Goal: Task Accomplishment & Management: Manage account settings

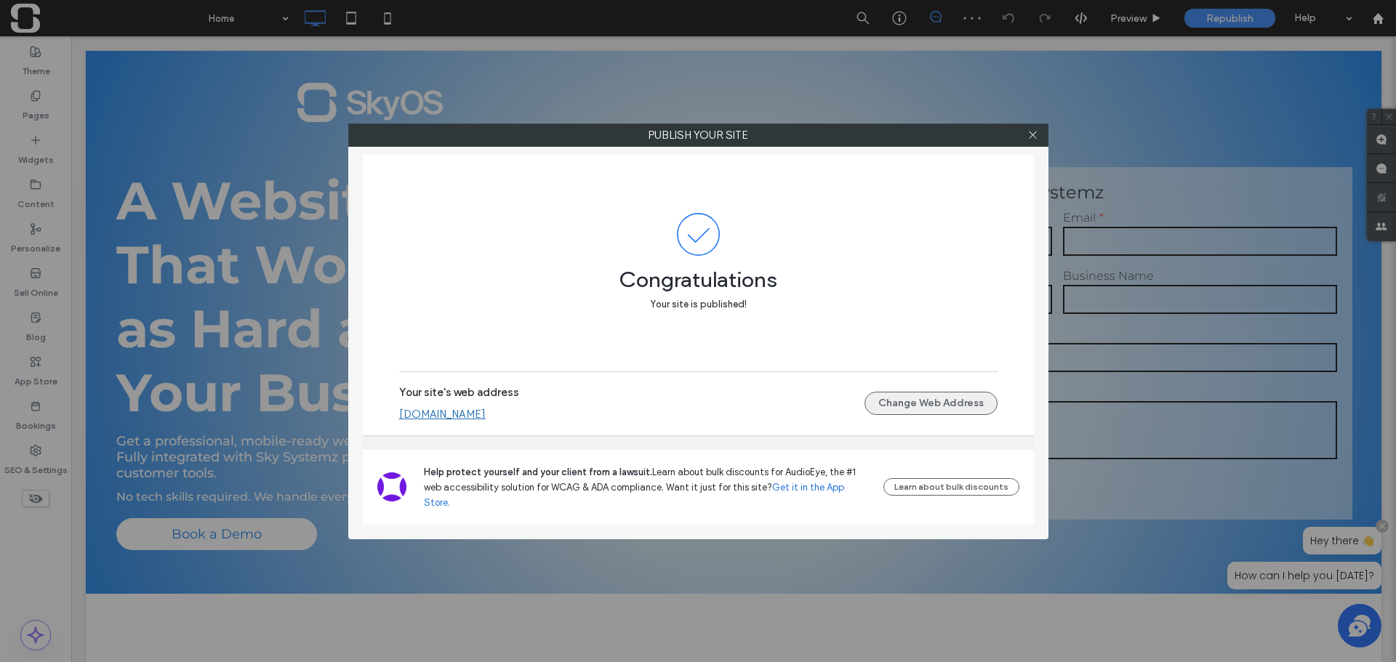
click at [878, 415] on button "Change Web Address" at bounding box center [931, 403] width 133 height 23
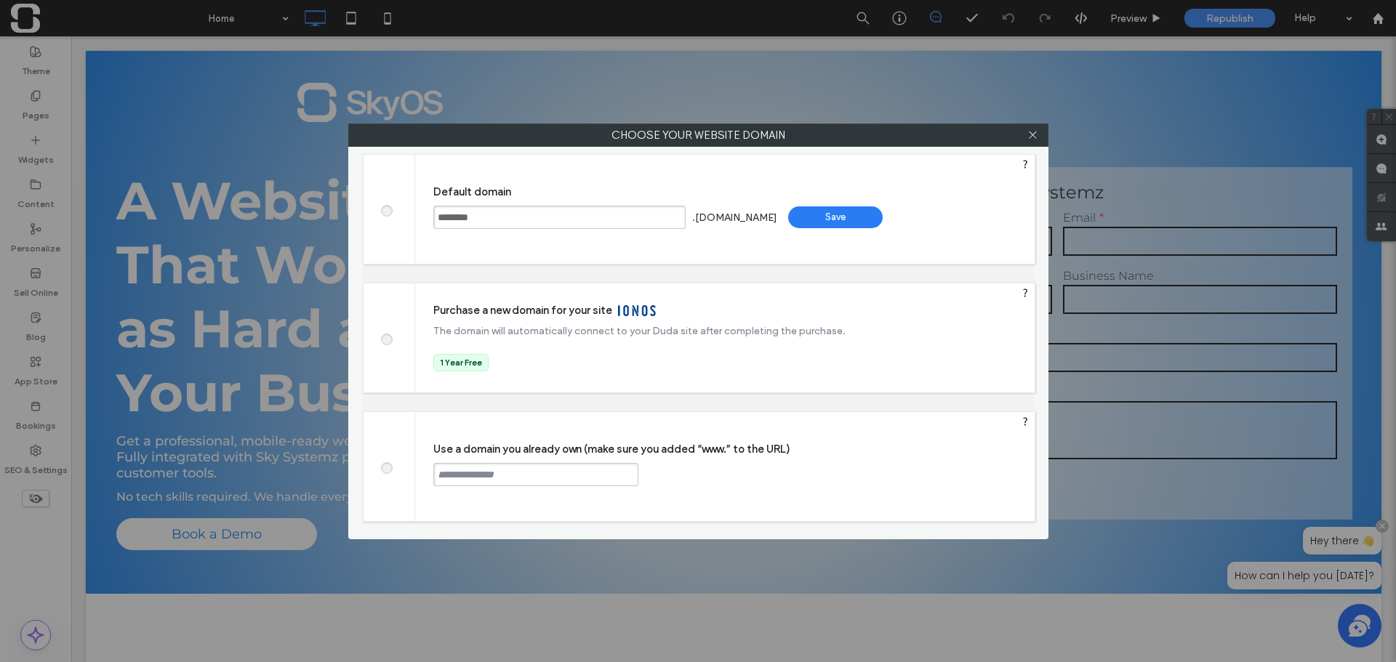
click at [507, 466] on input "text" at bounding box center [535, 474] width 205 height 23
type input "**********"
click at [681, 470] on div "Continue" at bounding box center [693, 474] width 95 height 22
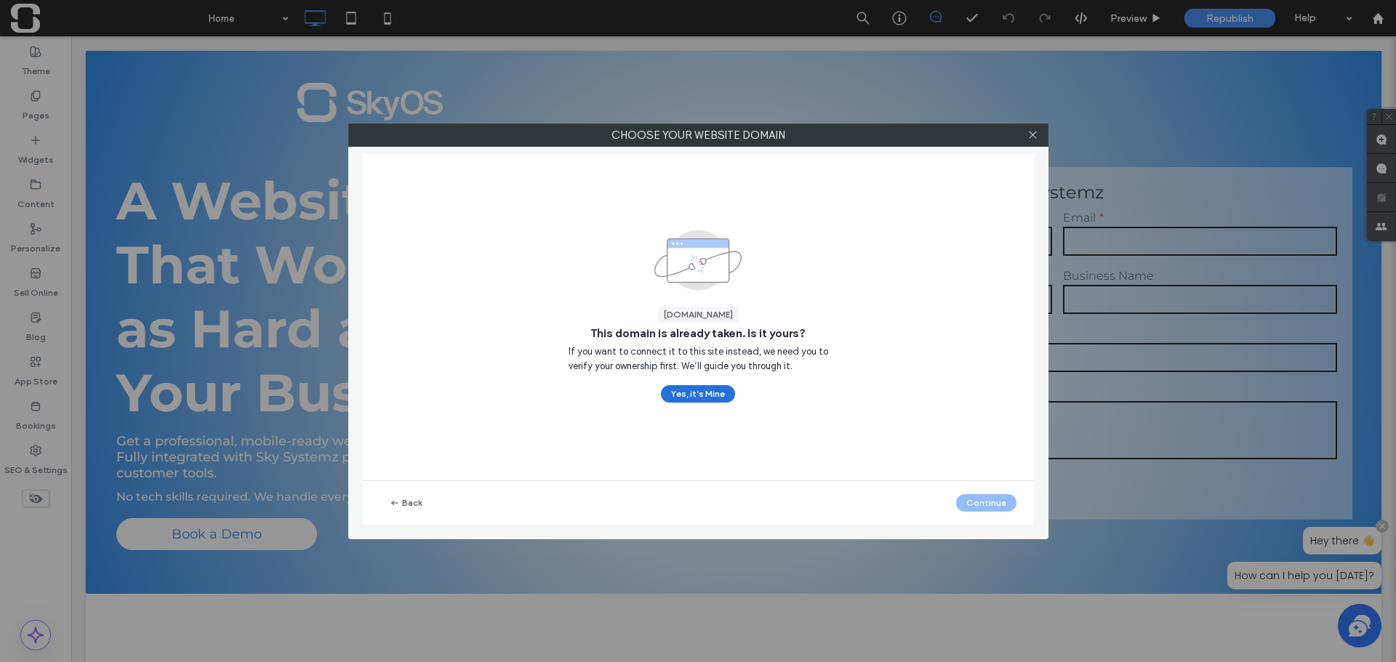
click at [704, 400] on button "Yes, it’s Mine" at bounding box center [698, 393] width 74 height 17
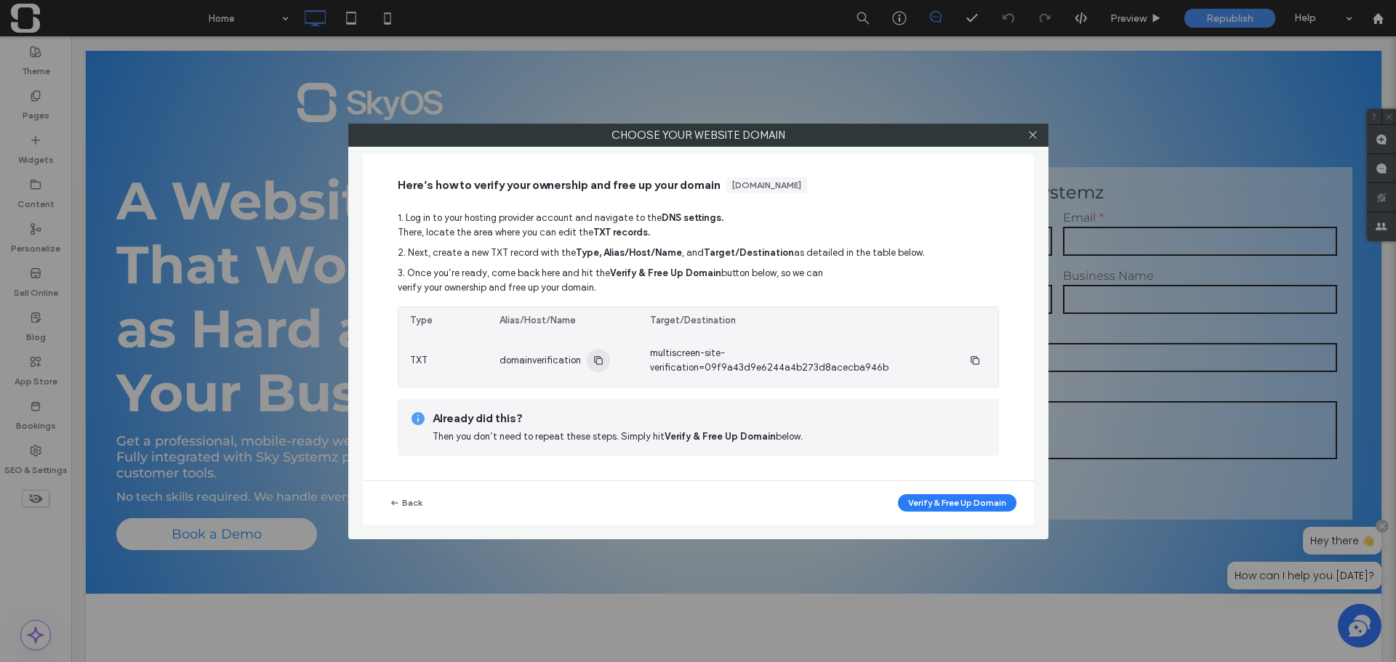
click at [590, 359] on span "button" at bounding box center [598, 360] width 23 height 23
click at [597, 364] on use "button" at bounding box center [598, 360] width 9 height 9
click at [969, 361] on icon "button" at bounding box center [975, 361] width 12 height 12
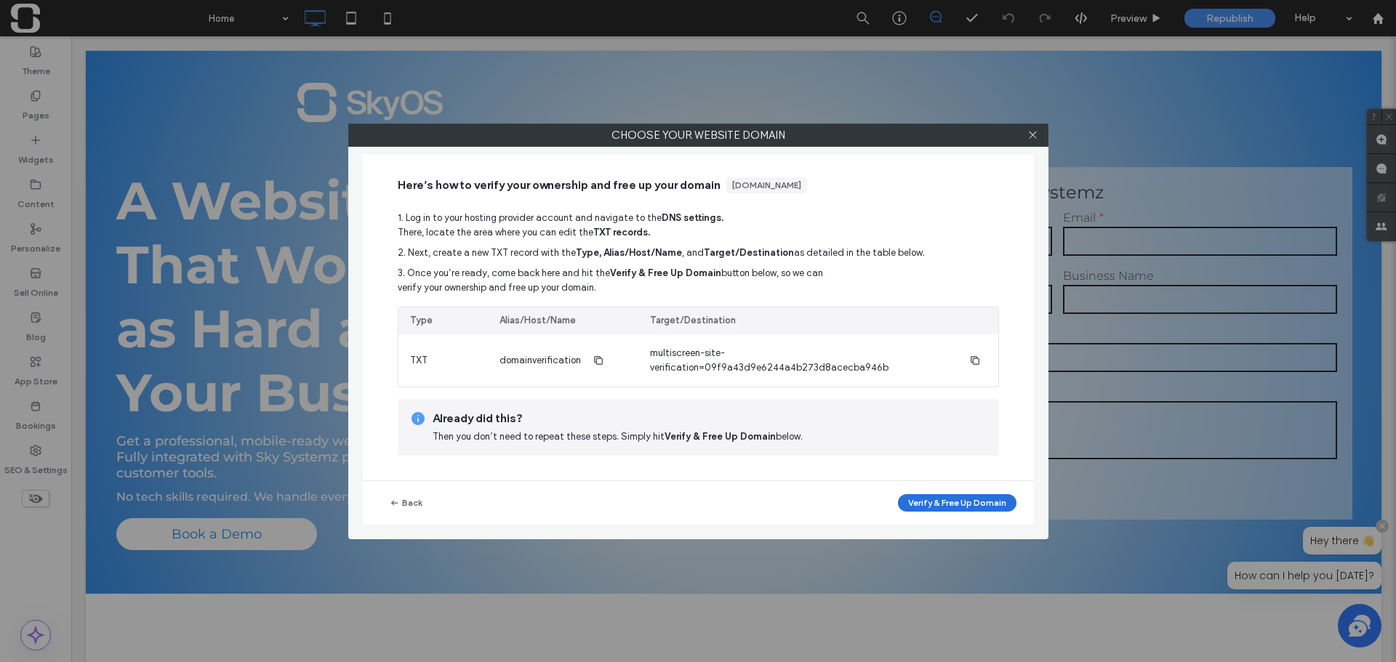
click at [917, 502] on button "Verify & Free Up Domain" at bounding box center [957, 503] width 119 height 17
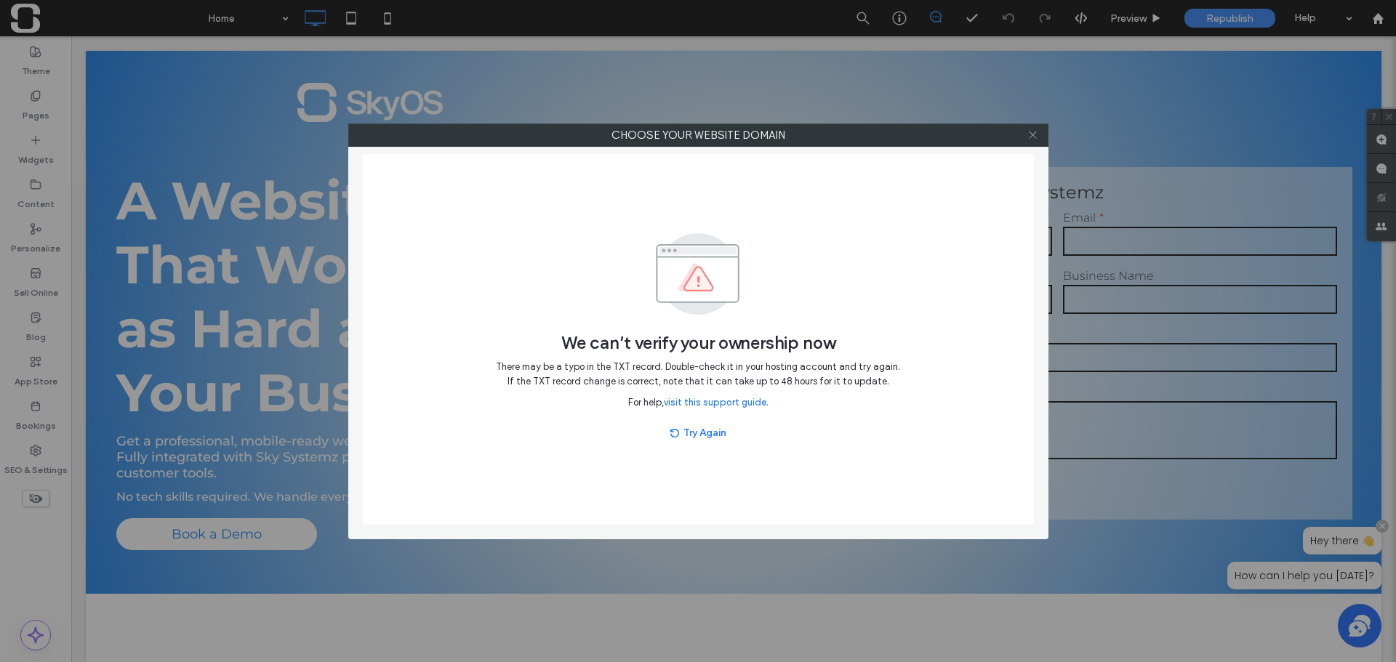
click at [1030, 125] on span at bounding box center [1033, 135] width 11 height 22
